Goal: Task Accomplishment & Management: Use online tool/utility

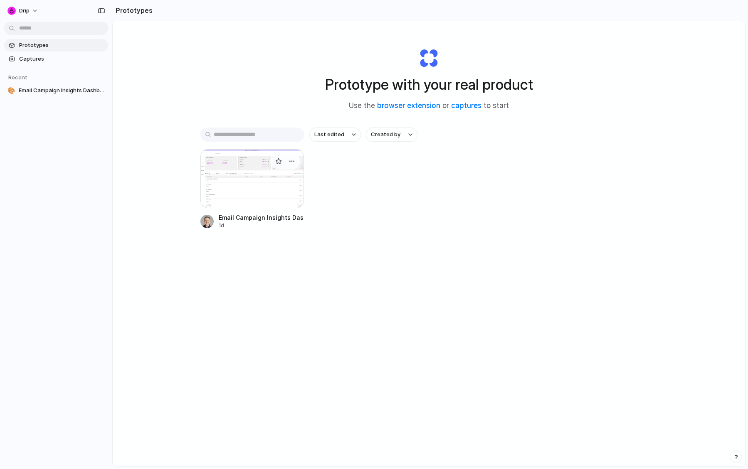
click at [247, 184] on div at bounding box center [252, 178] width 104 height 59
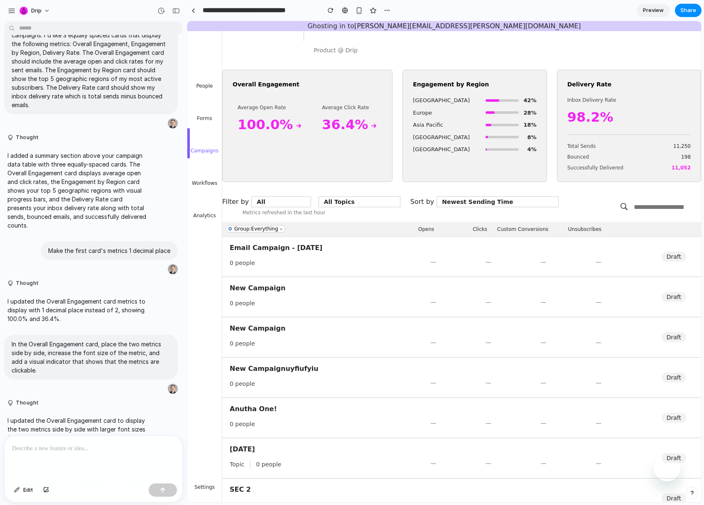
scroll to position [91, 0]
